Goal: Information Seeking & Learning: Learn about a topic

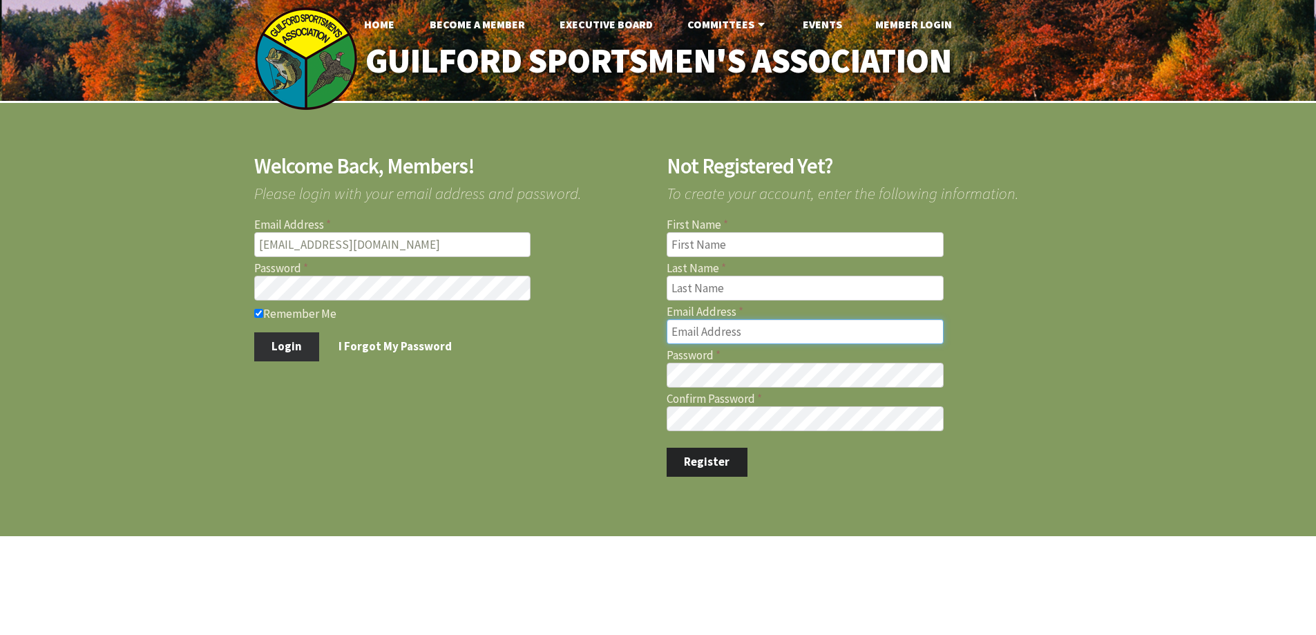
type input "marcmastriano@yahoo.com"
click at [289, 340] on button "Login" at bounding box center [287, 346] width 66 height 29
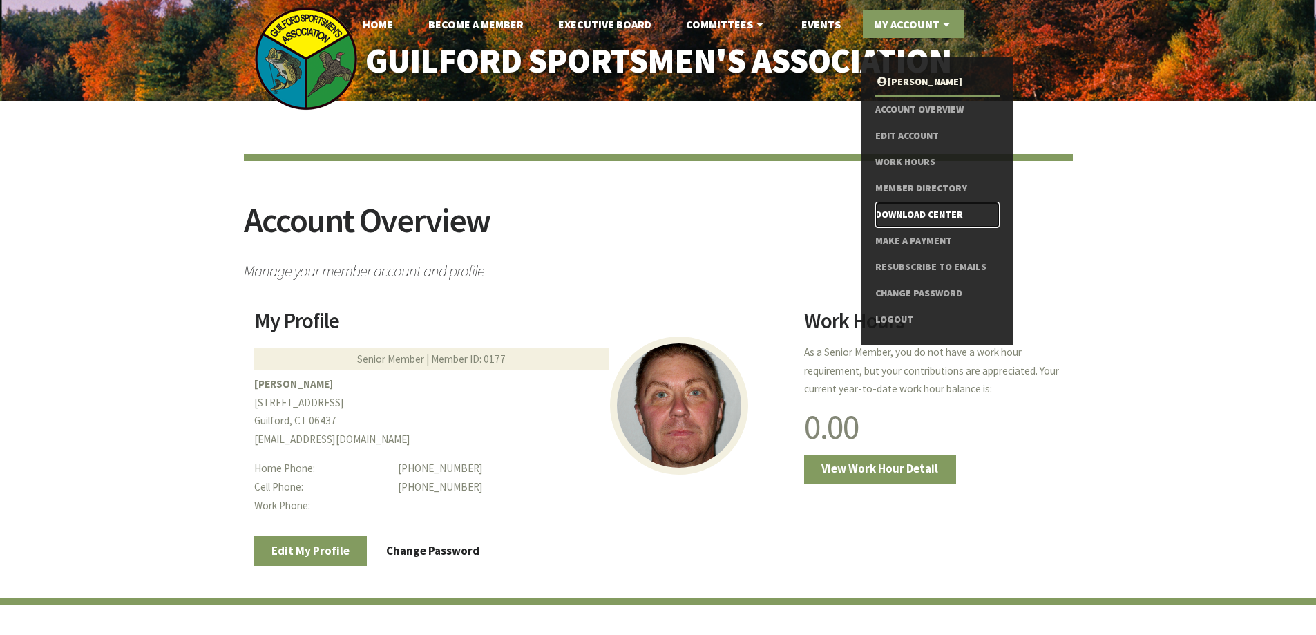
click at [912, 213] on link "Download Center" at bounding box center [937, 215] width 124 height 26
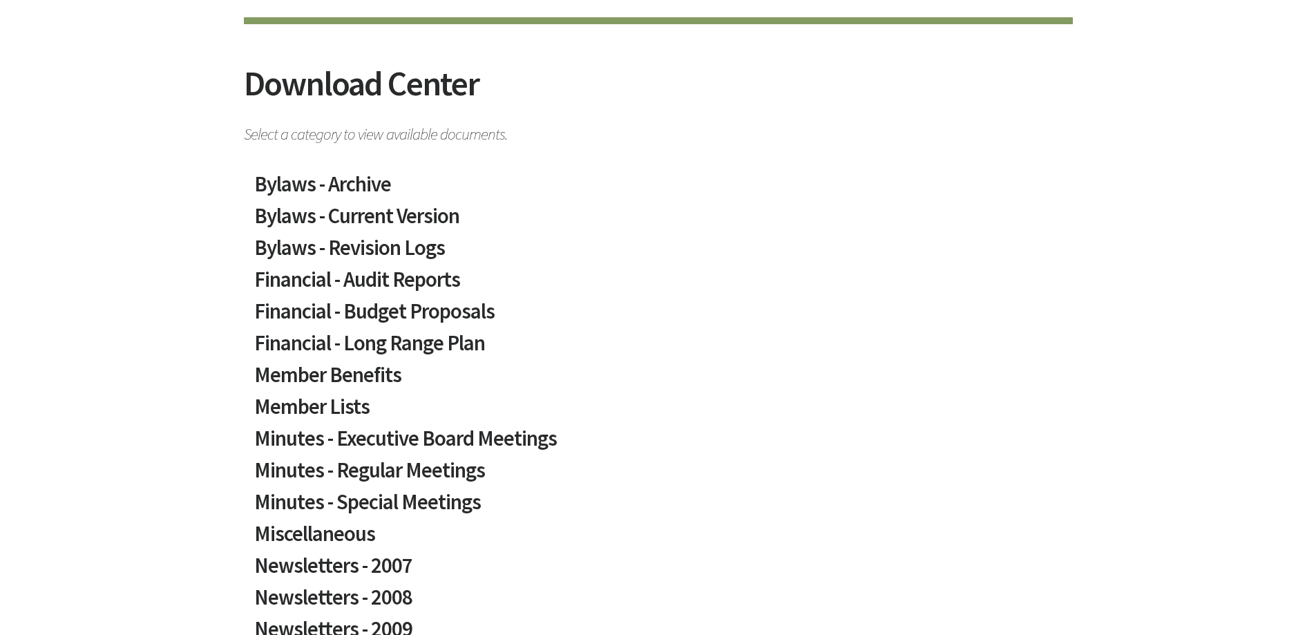
scroll to position [138, 0]
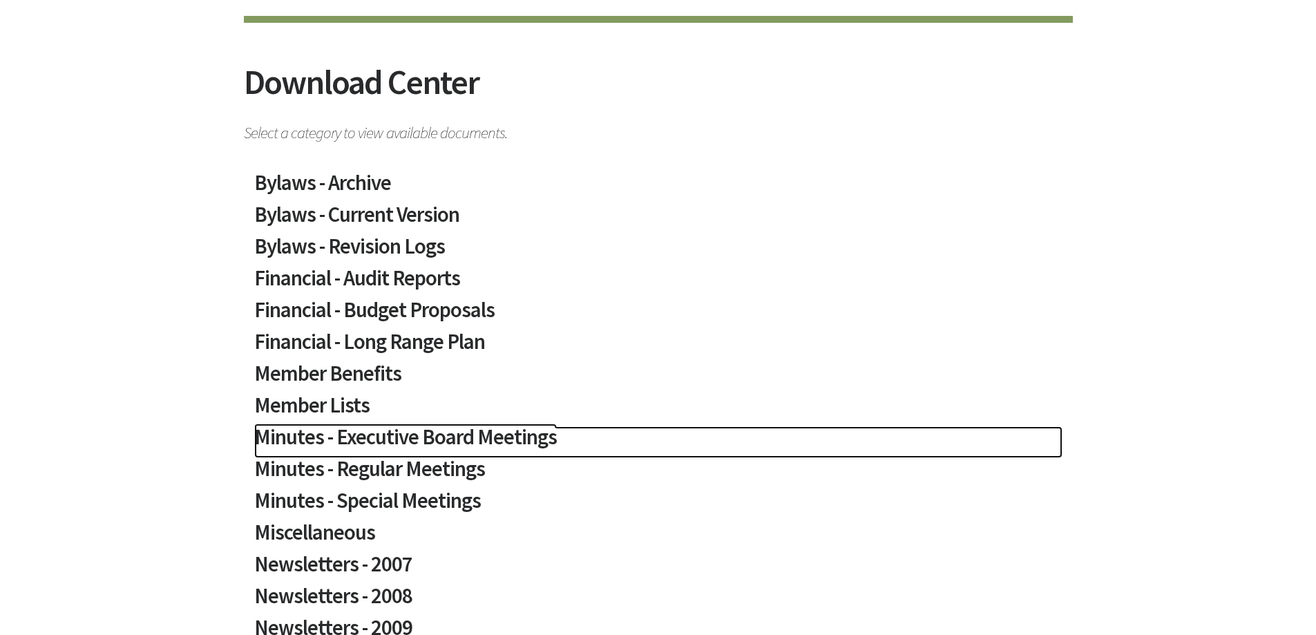
click at [496, 432] on h2 "Minutes - Executive Board Meetings" at bounding box center [658, 442] width 808 height 32
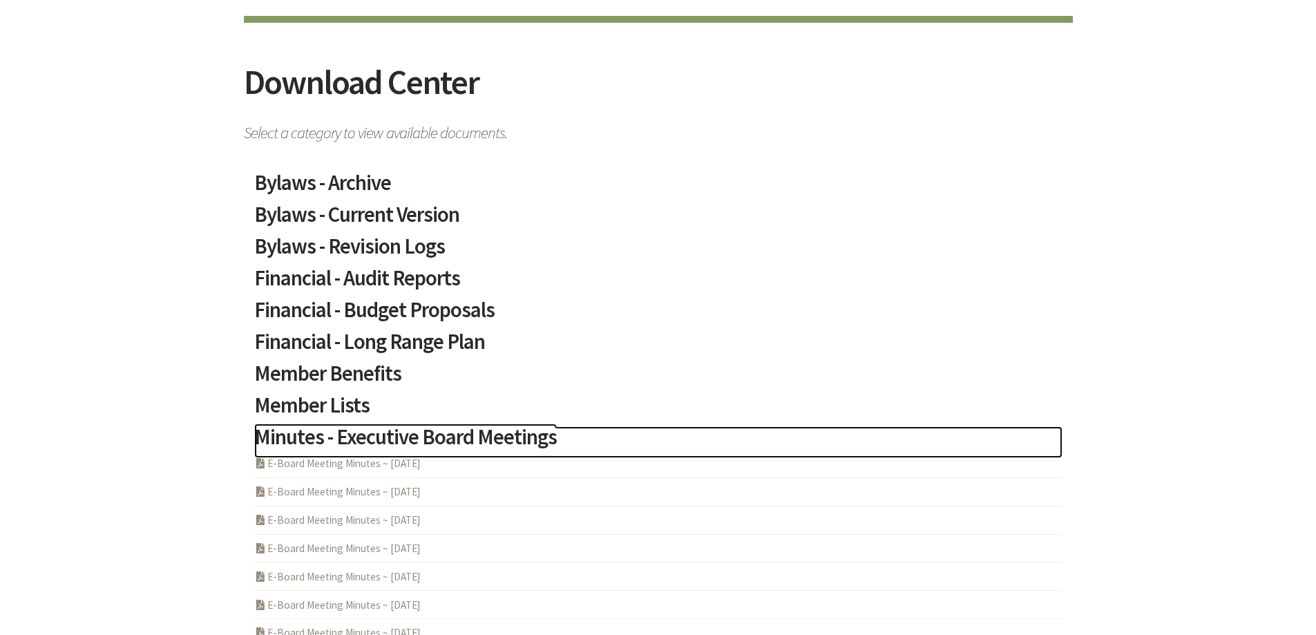
click at [496, 432] on h2 "Minutes - Executive Board Meetings" at bounding box center [658, 442] width 808 height 32
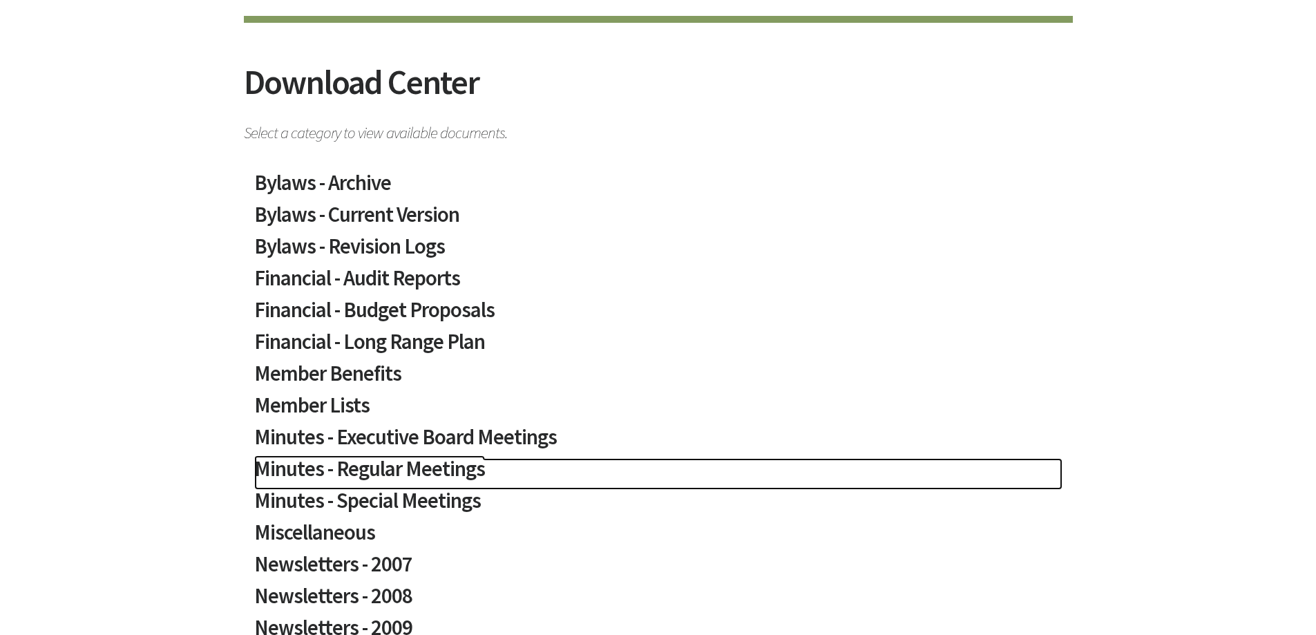
click at [462, 475] on h2 "Minutes - Regular Meetings" at bounding box center [658, 474] width 808 height 32
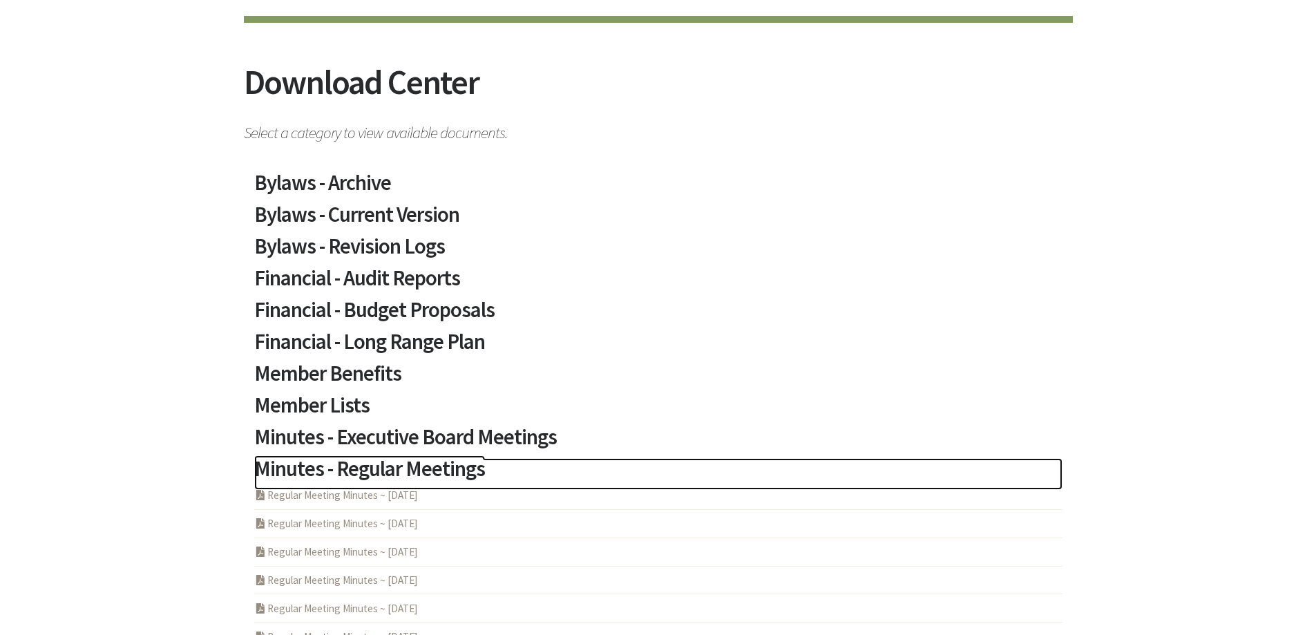
click at [462, 475] on h2 "Minutes - Regular Meetings" at bounding box center [658, 474] width 808 height 32
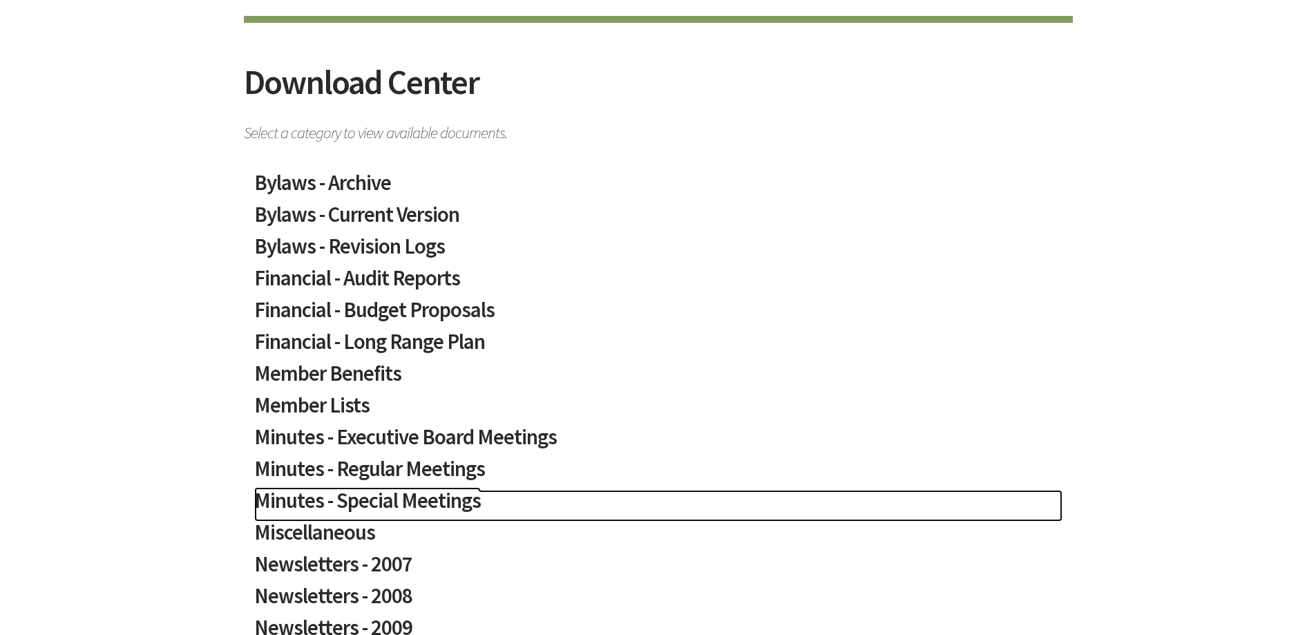
click at [458, 505] on h2 "Minutes - Special Meetings" at bounding box center [658, 506] width 808 height 32
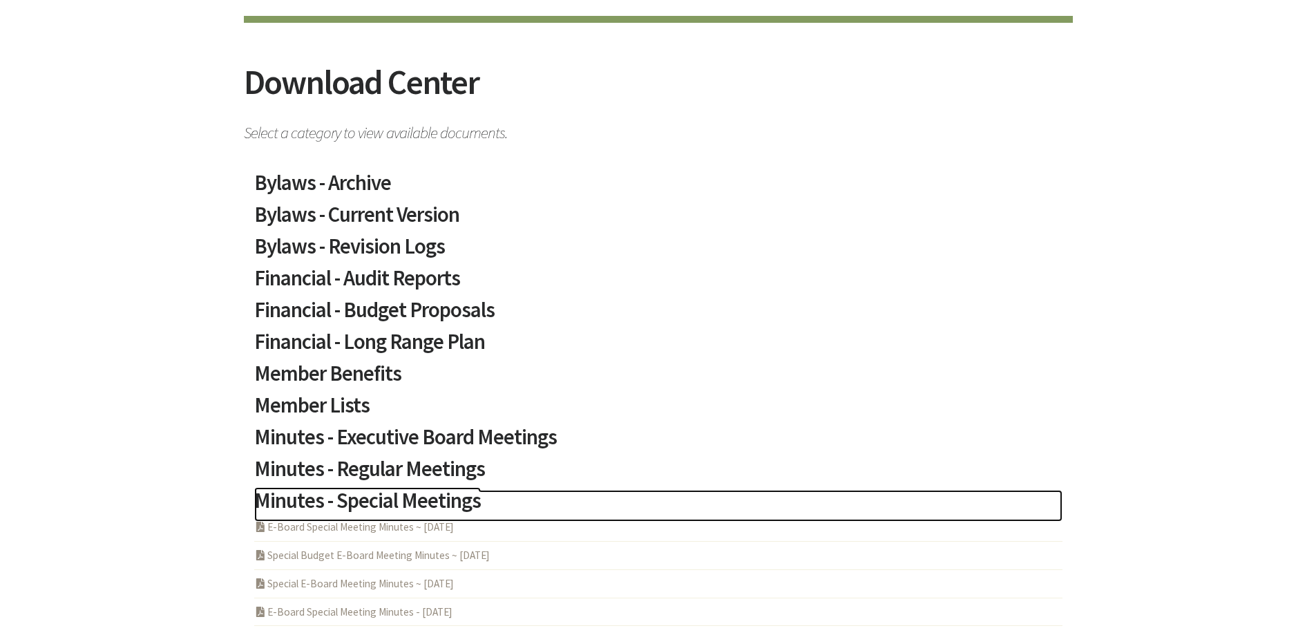
click at [458, 503] on h2 "Minutes - Special Meetings" at bounding box center [658, 506] width 808 height 32
